Goal: Book appointment/travel/reservation

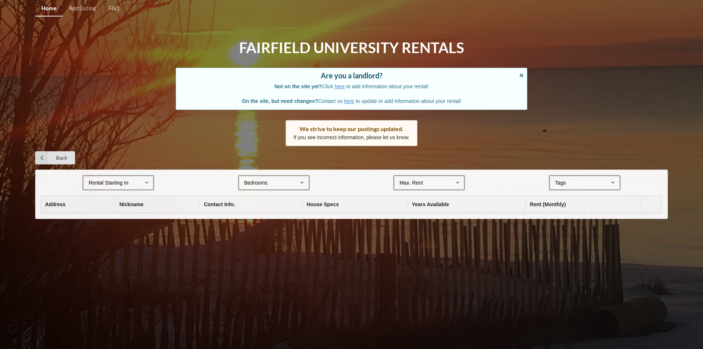
click at [131, 185] on div "Rental Starting In [DATE] 2026 2027 2028" at bounding box center [118, 182] width 72 height 15
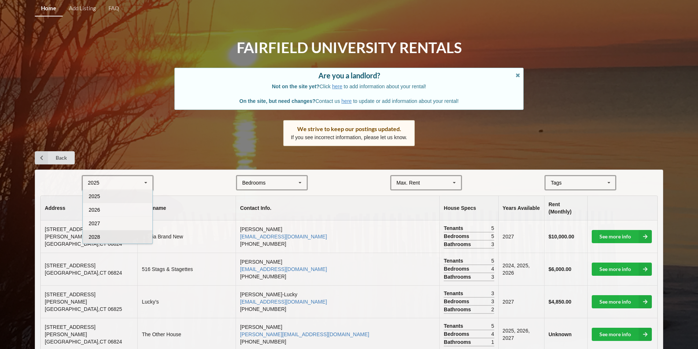
click at [87, 237] on div "2028" at bounding box center [118, 237] width 70 height 14
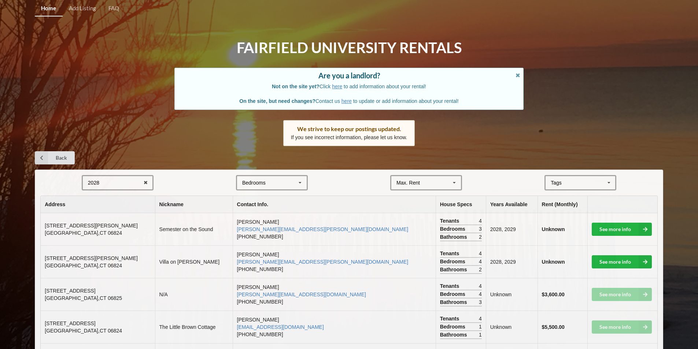
click at [201, 219] on td "Semester on the Sound" at bounding box center [194, 229] width 78 height 32
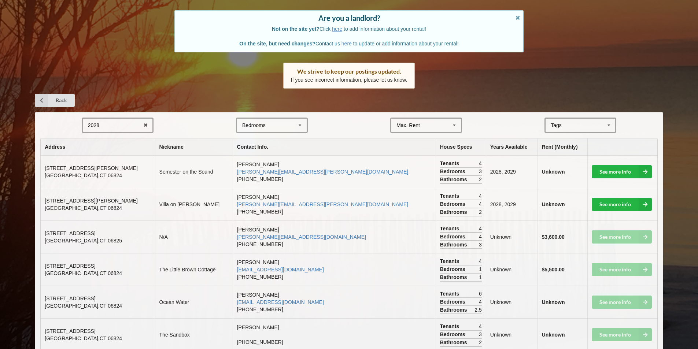
scroll to position [112, 0]
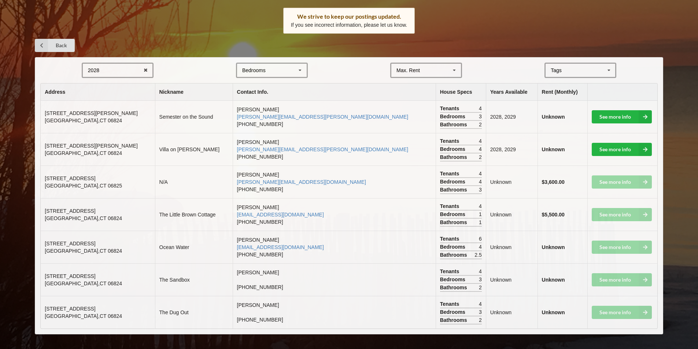
click at [109, 66] on div "2028 2025 2026 2027 2028" at bounding box center [118, 70] width 72 height 15
click at [90, 112] on span "2027" at bounding box center [94, 111] width 11 height 6
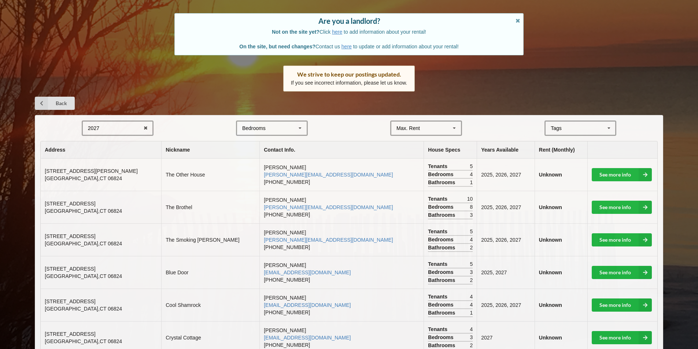
scroll to position [0, 0]
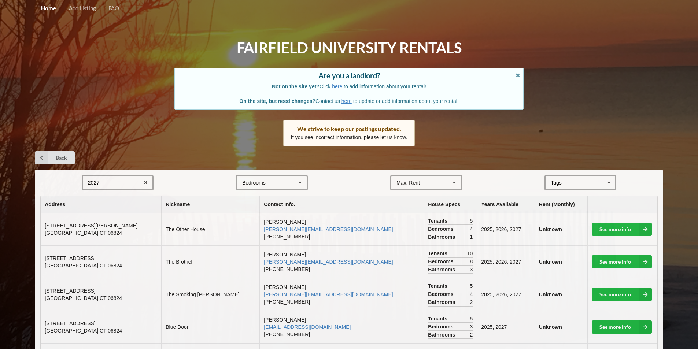
click at [124, 182] on div "2027 2025 2026 2027 2028" at bounding box center [118, 182] width 72 height 15
click at [99, 209] on span "2026" at bounding box center [94, 210] width 11 height 6
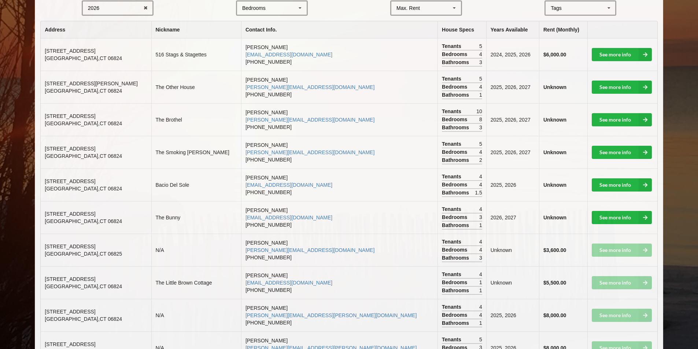
scroll to position [145, 0]
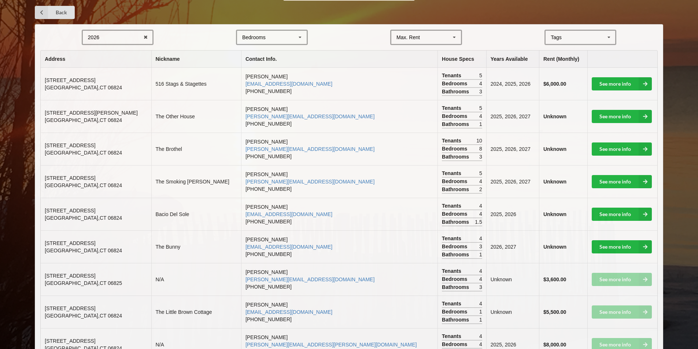
click at [101, 38] on div "2026 2025 2026 2027 2028" at bounding box center [118, 37] width 72 height 15
click at [101, 53] on div "2025" at bounding box center [118, 51] width 70 height 14
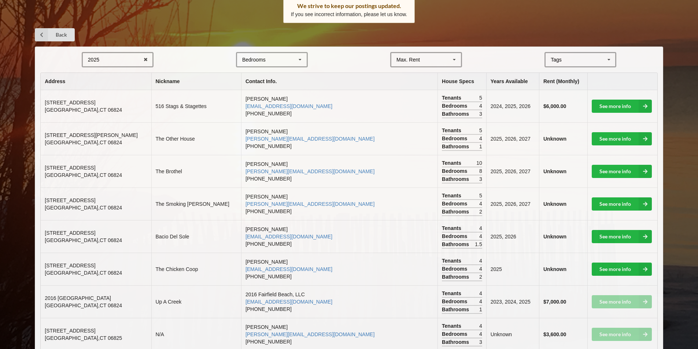
scroll to position [64, 0]
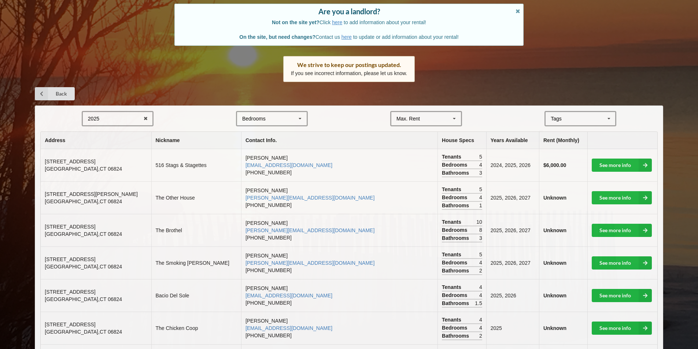
click at [131, 117] on div "2025 2025 2026 2027 2028" at bounding box center [118, 118] width 72 height 15
click at [96, 173] on span "2028" at bounding box center [94, 173] width 11 height 6
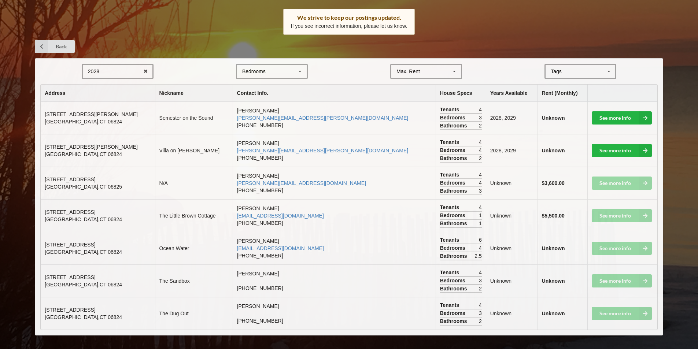
scroll to position [112, 0]
